Goal: Information Seeking & Learning: Check status

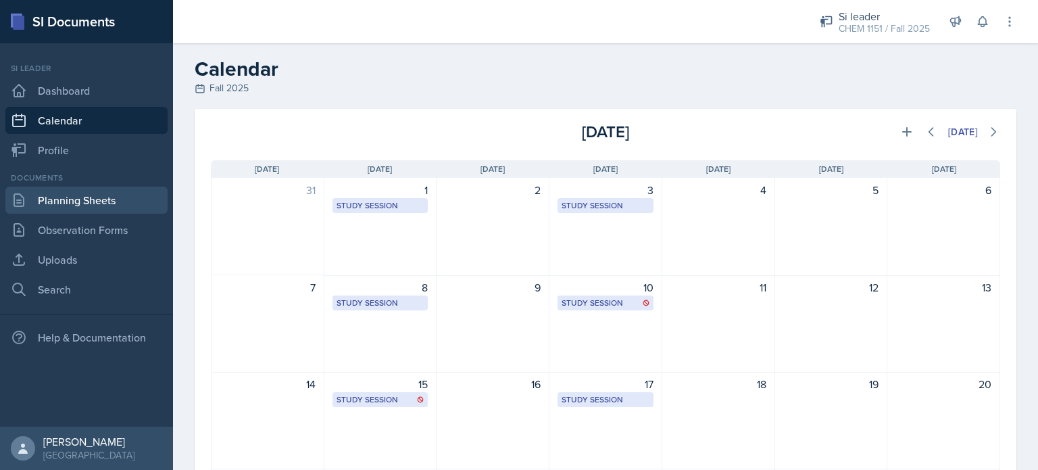
click at [122, 193] on link "Planning Sheets" at bounding box center [86, 200] width 162 height 27
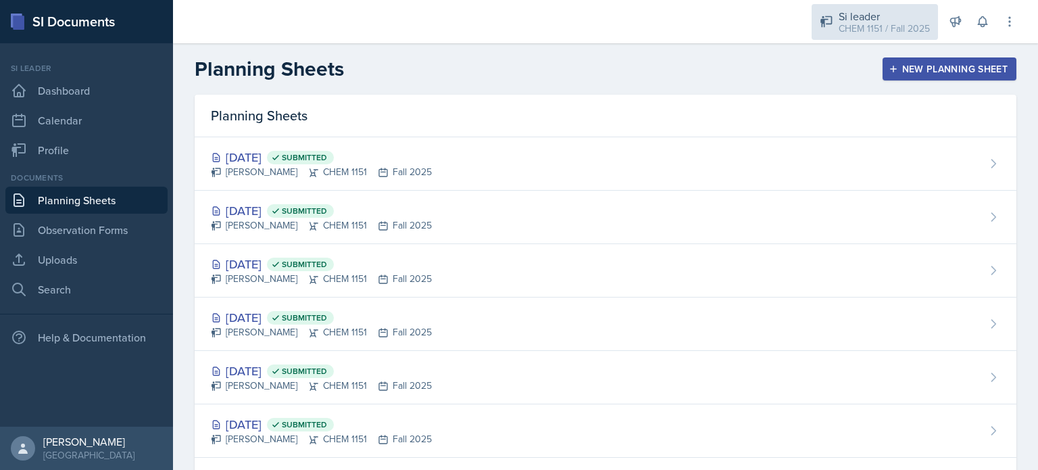
click at [896, 32] on div "CHEM 1151 / Fall 2025" at bounding box center [884, 29] width 91 height 14
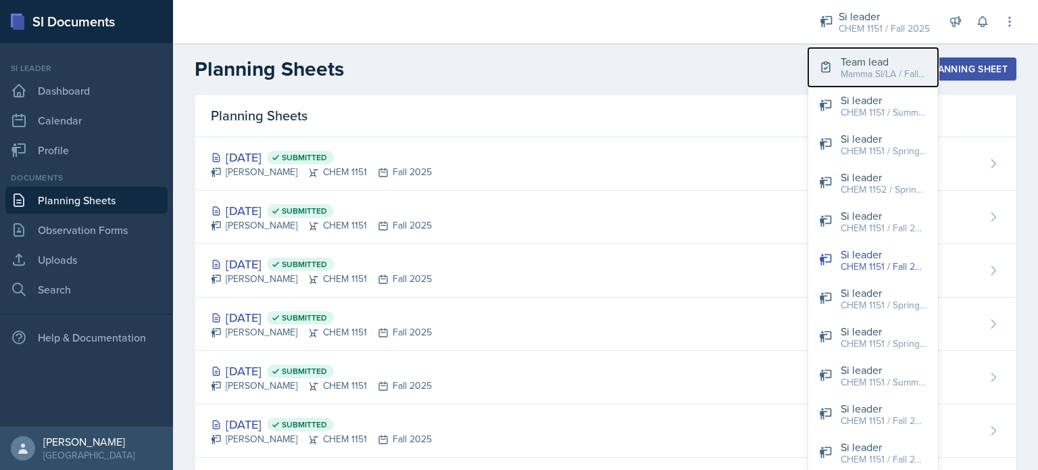
click at [861, 59] on div "Team lead" at bounding box center [884, 61] width 87 height 16
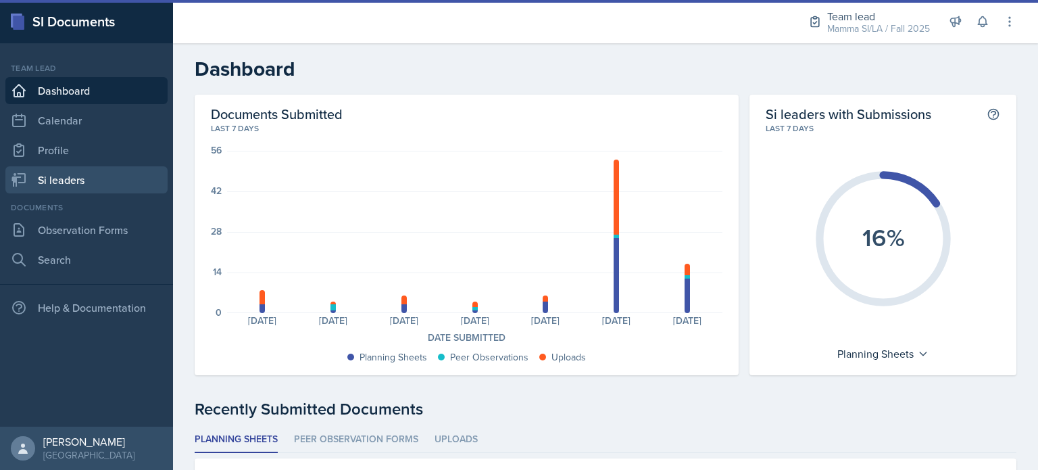
click at [130, 191] on link "Si leaders" at bounding box center [86, 179] width 162 height 27
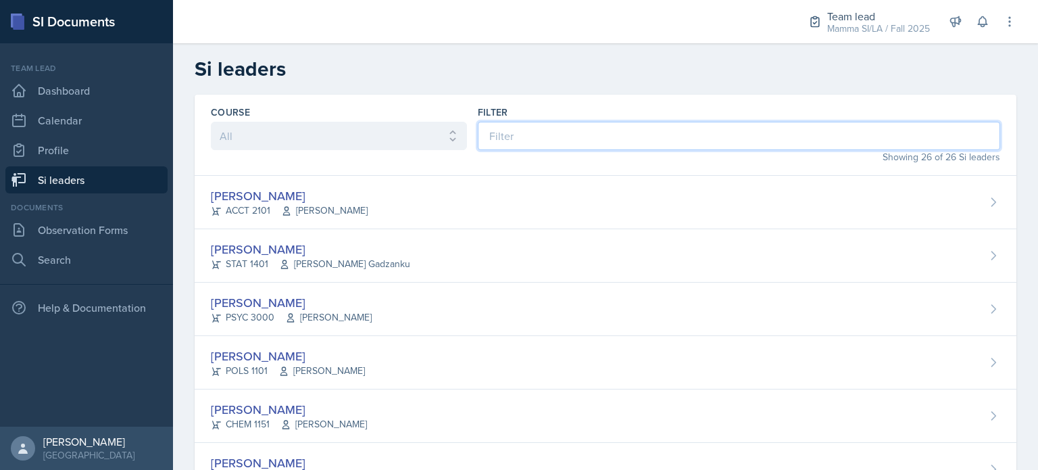
click at [579, 141] on input at bounding box center [739, 136] width 523 height 28
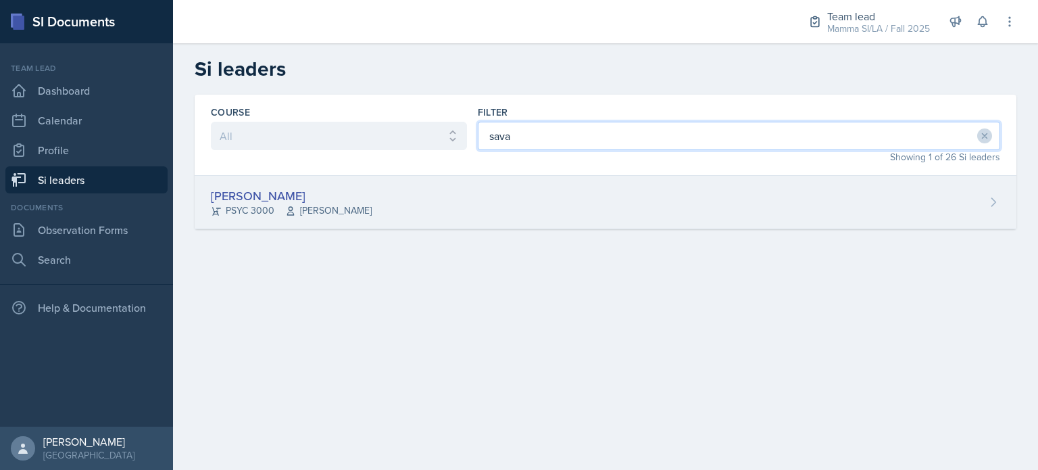
type input "sava"
click at [550, 208] on div "Savannah Barnhart PSYC 3000 Hansol Rheem" at bounding box center [606, 202] width 822 height 53
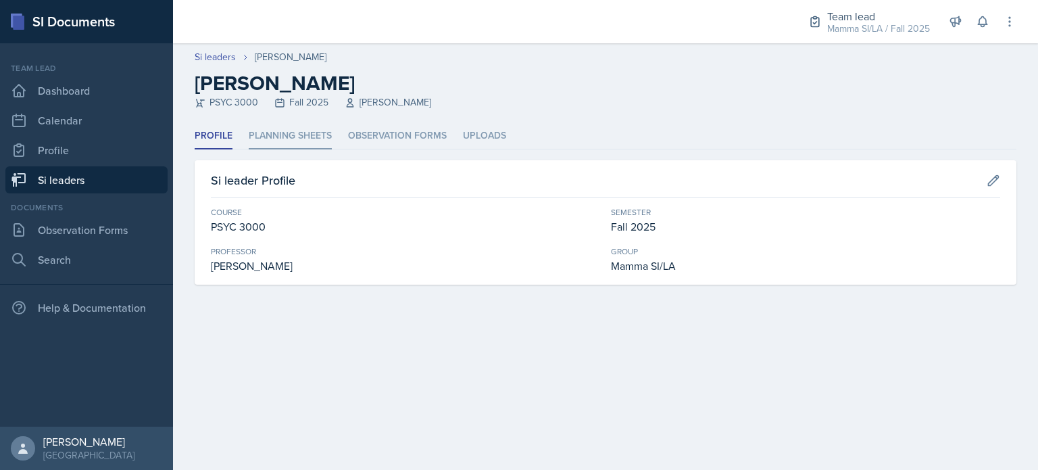
click at [277, 124] on li "Planning Sheets" at bounding box center [290, 136] width 83 height 26
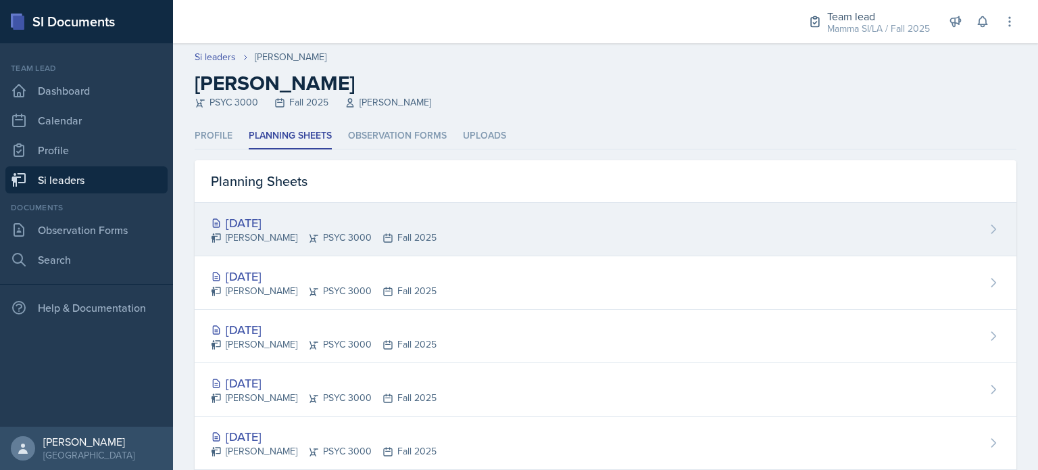
click at [318, 246] on div "Oct 1st, 2025 Savannah Barnhart PSYC 3000 Fall 2025" at bounding box center [606, 229] width 822 height 53
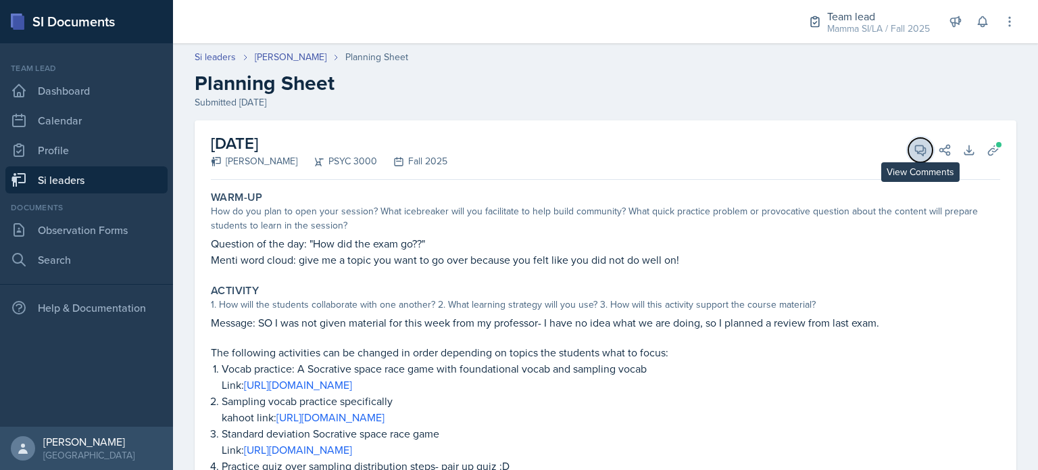
click at [914, 148] on icon at bounding box center [921, 150] width 14 height 14
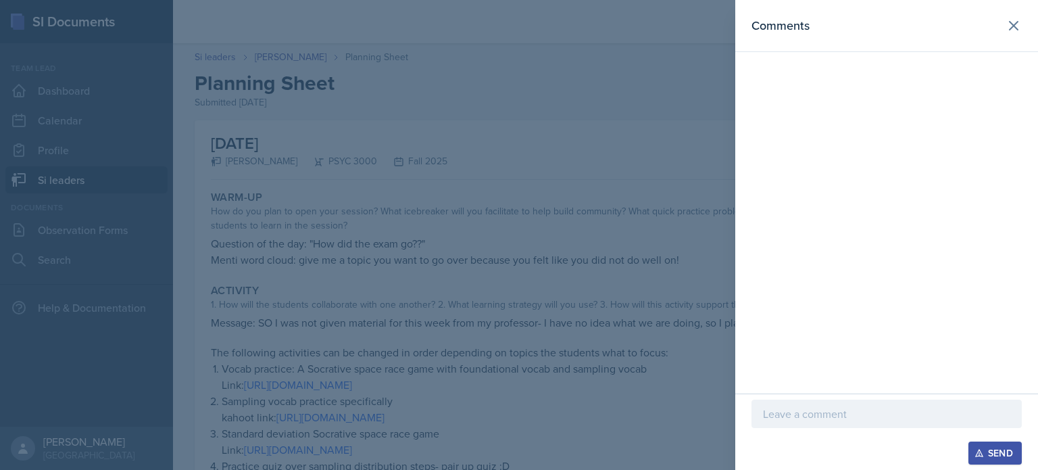
drag, startPoint x: 1018, startPoint y: 29, endPoint x: 496, endPoint y: 170, distance: 540.5
click at [496, 170] on div at bounding box center [519, 235] width 1038 height 470
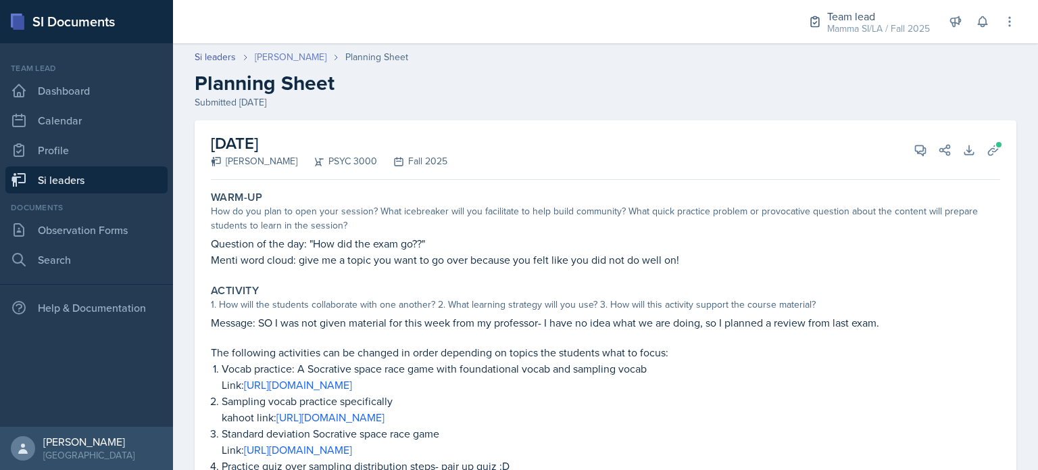
click at [308, 51] on link "Savannah Barnhart" at bounding box center [291, 57] width 72 height 14
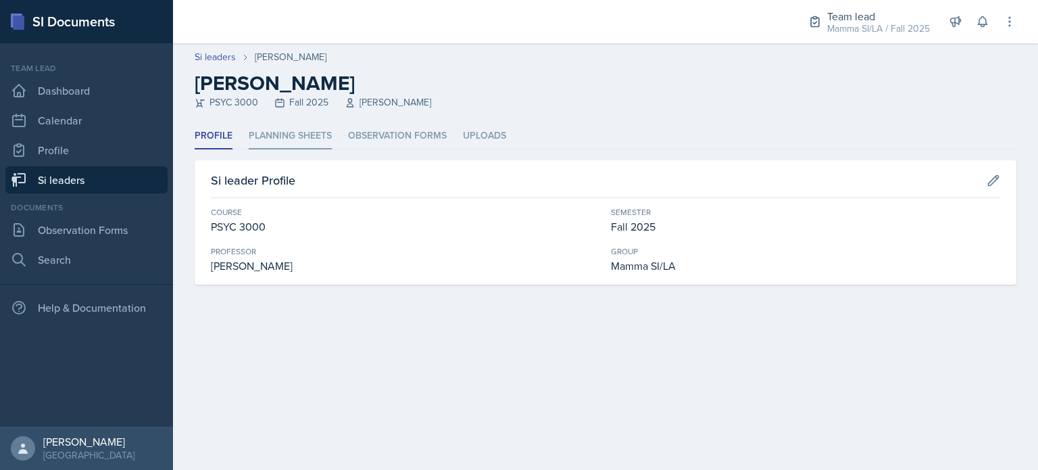
click at [299, 137] on li "Planning Sheets" at bounding box center [290, 136] width 83 height 26
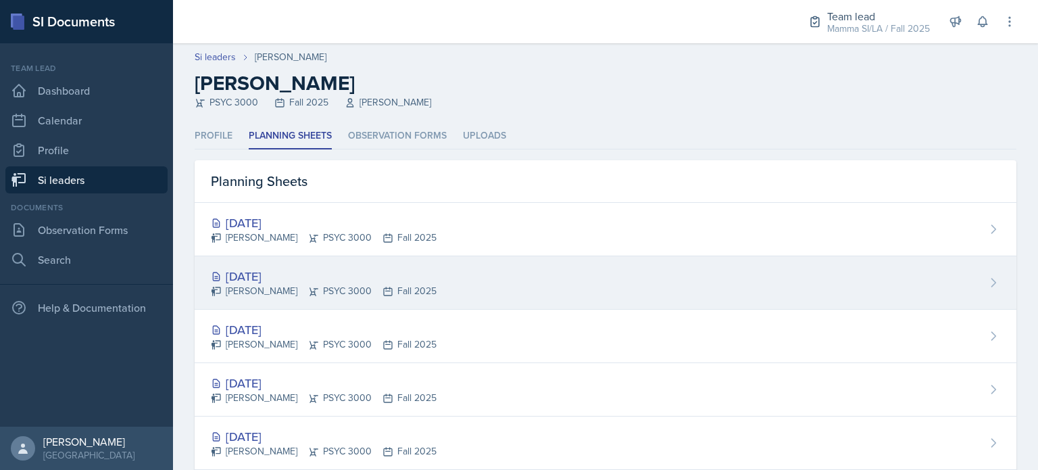
scroll to position [57, 0]
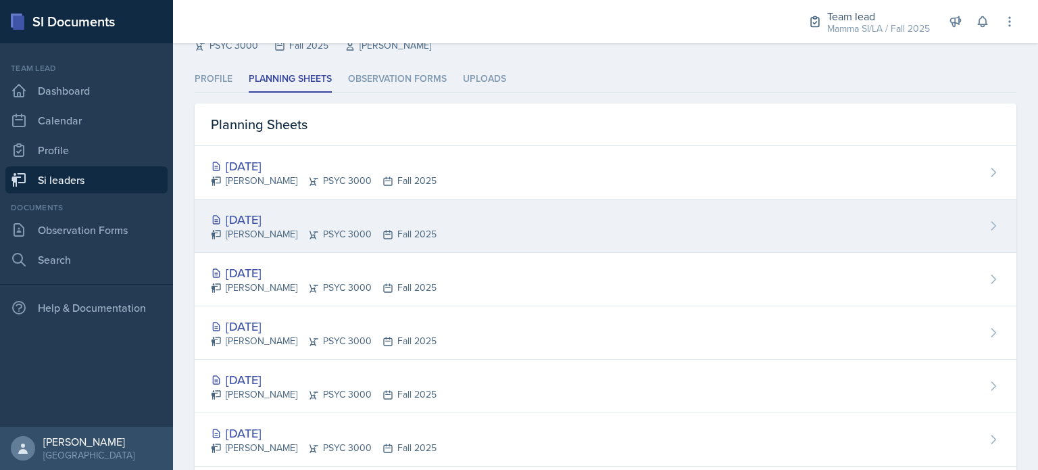
click at [367, 237] on div "Savannah Barnhart PSYC 3000 Fall 2025" at bounding box center [324, 234] width 226 height 14
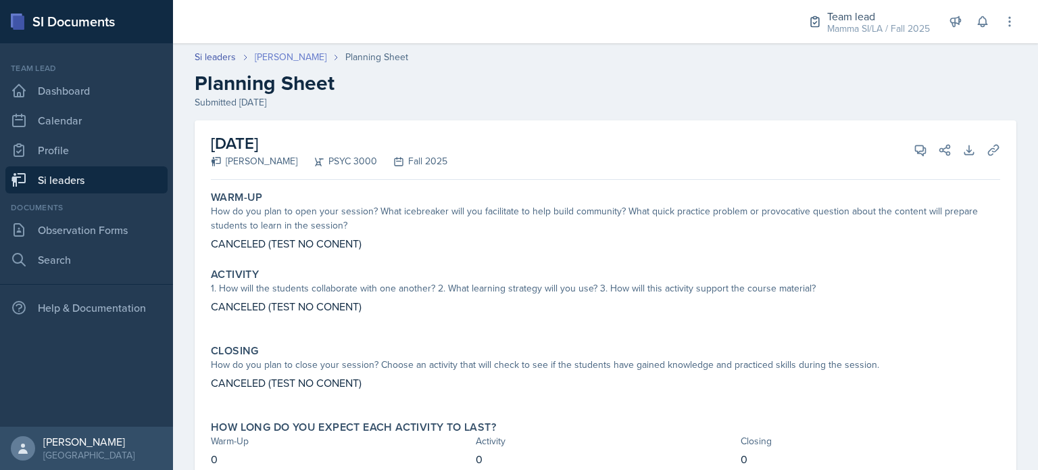
click at [297, 59] on link "Savannah Barnhart" at bounding box center [291, 57] width 72 height 14
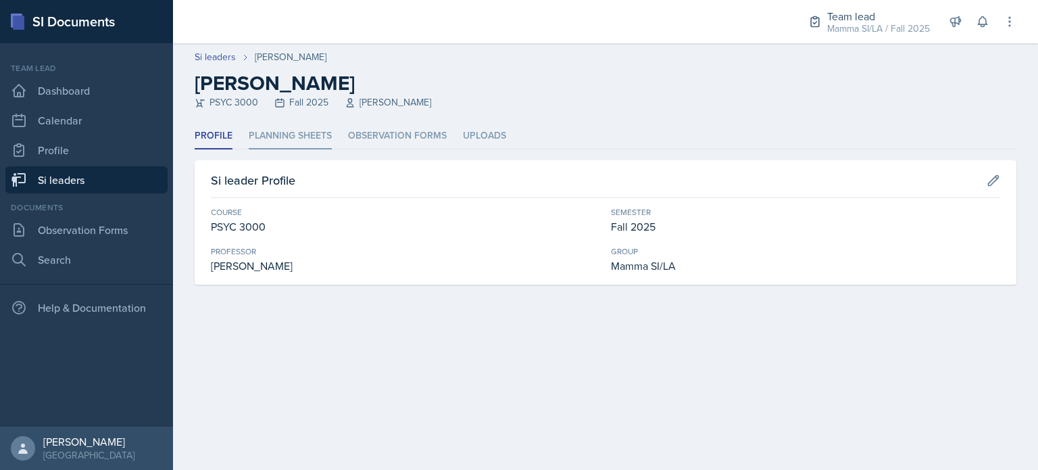
click at [287, 127] on li "Planning Sheets" at bounding box center [290, 136] width 83 height 26
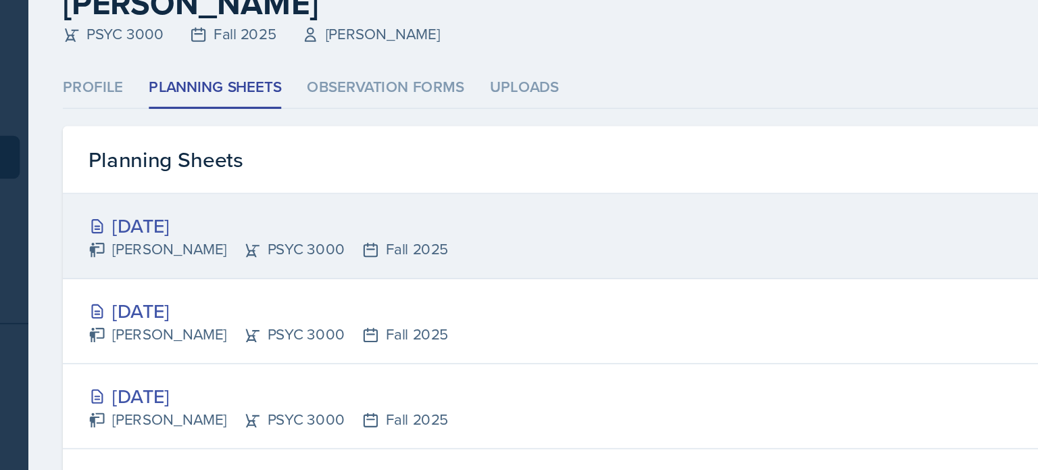
scroll to position [1, 0]
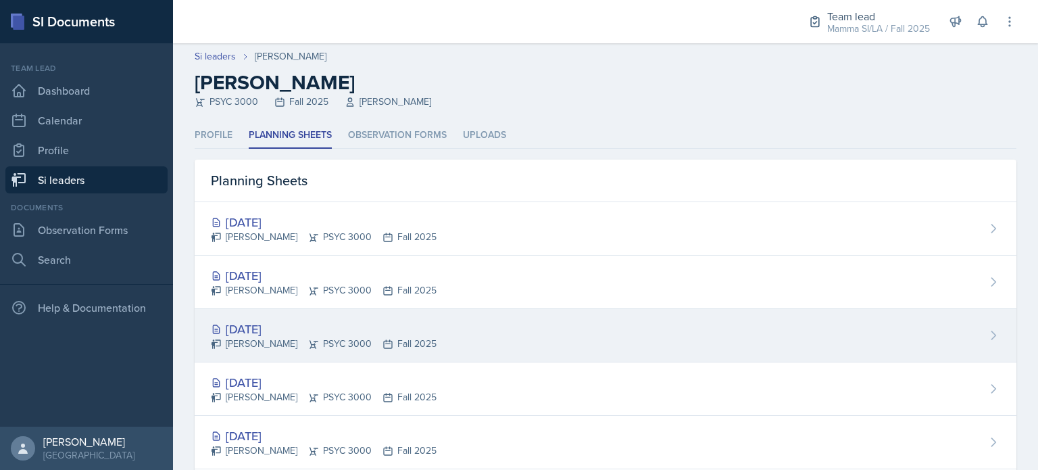
click at [340, 337] on div "Savannah Barnhart PSYC 3000 Fall 2025" at bounding box center [324, 344] width 226 height 14
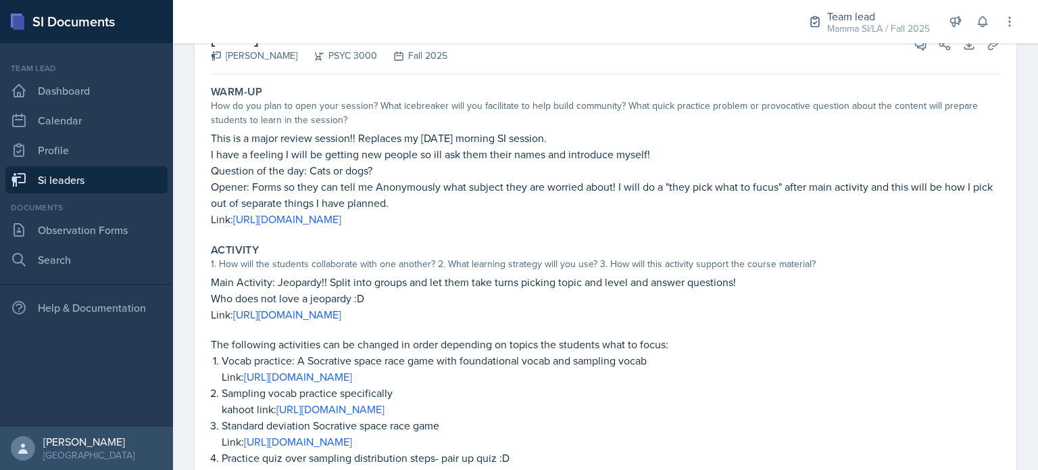
scroll to position [108, 0]
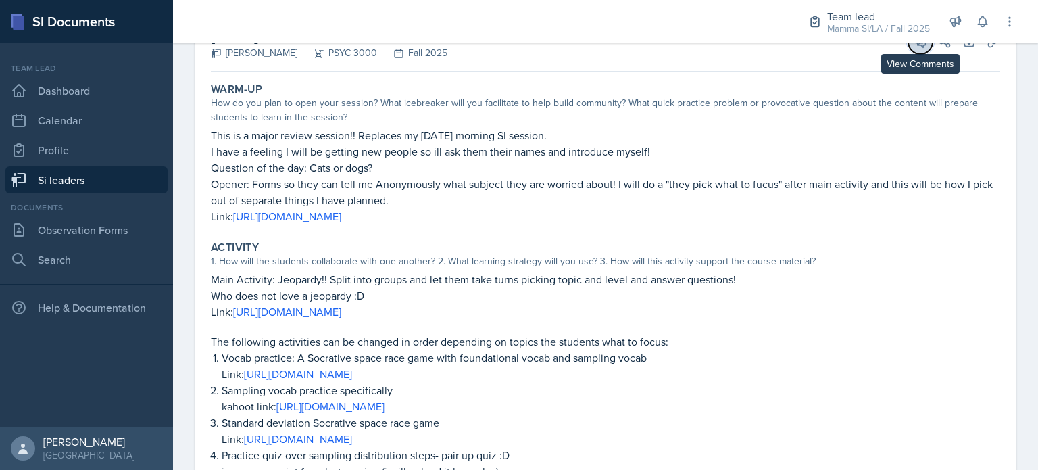
click at [913, 49] on button "View Comments" at bounding box center [921, 42] width 24 height 24
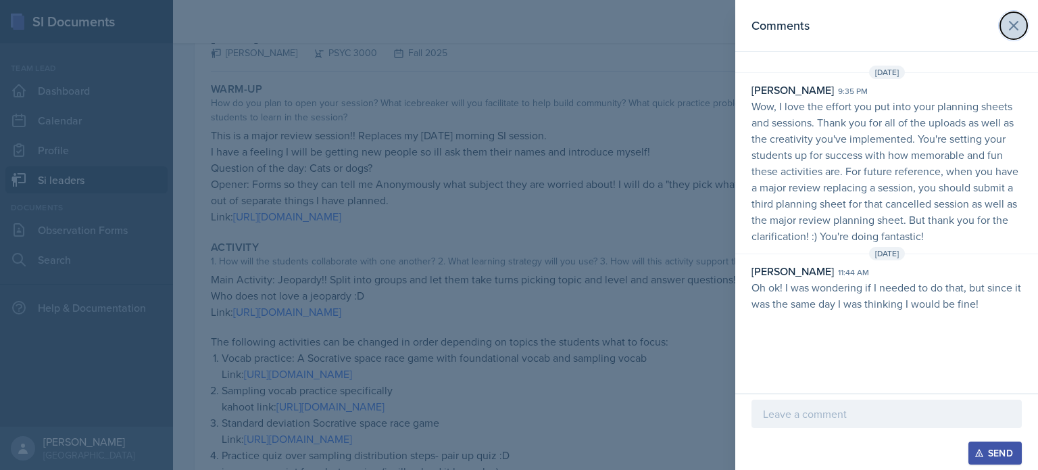
click at [1013, 27] on icon at bounding box center [1014, 26] width 16 height 16
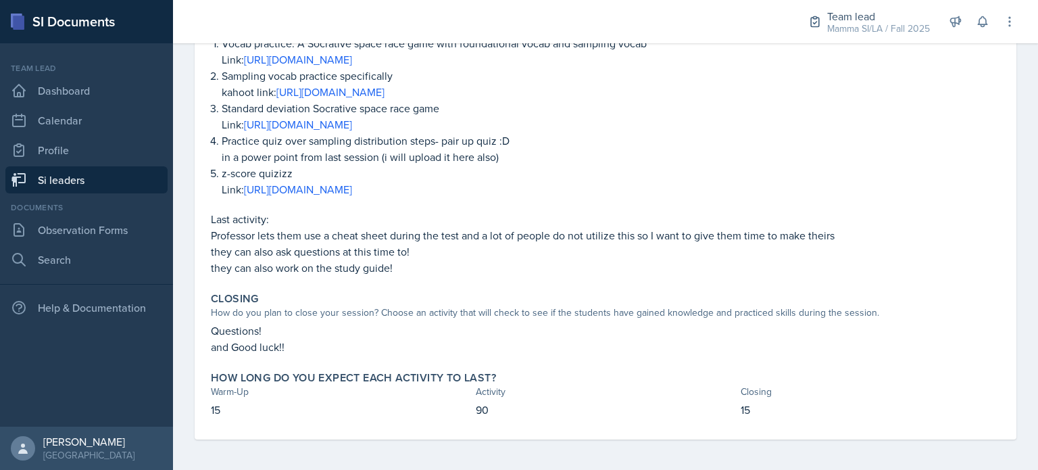
scroll to position [425, 0]
drag, startPoint x: 214, startPoint y: 143, endPoint x: 766, endPoint y: 429, distance: 622.0
click at [766, 429] on div "September 24th, 2025 Savannah Barnhart PSYC 3000 Fall 2025 View Comments Commen…" at bounding box center [606, 67] width 822 height 742
copy div "September 24th, 2025 Savannah Barnhart PSYC 3000 Fall 2025 View Comments Commen…"
